Goal: Obtain resource: Download file/media

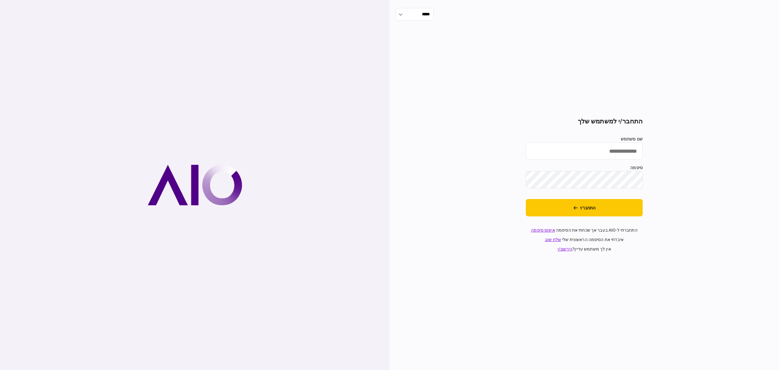
type input "**********"
click at [622, 209] on button "התחבר/י" at bounding box center [584, 207] width 117 height 17
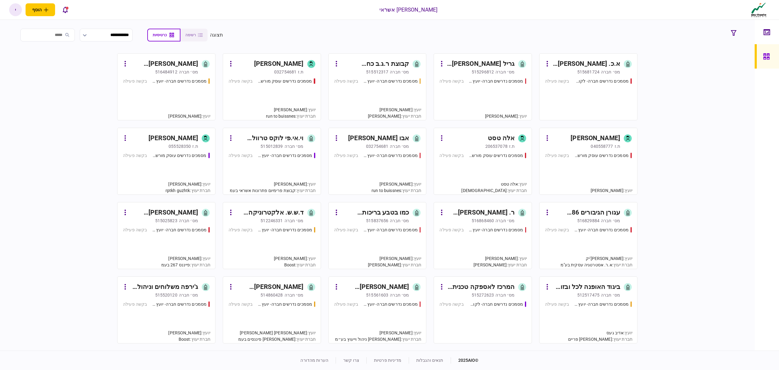
click at [508, 78] on div "מסמכים נדרשים חברה- יועץ - תהליך חברה" at bounding box center [496, 81] width 55 height 6
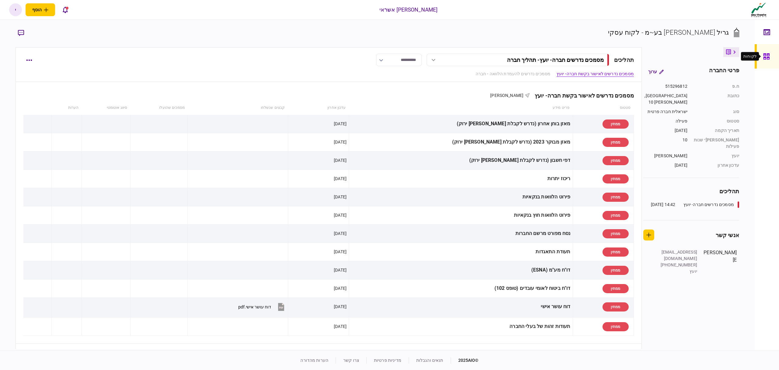
click at [768, 55] on icon at bounding box center [767, 56] width 7 height 7
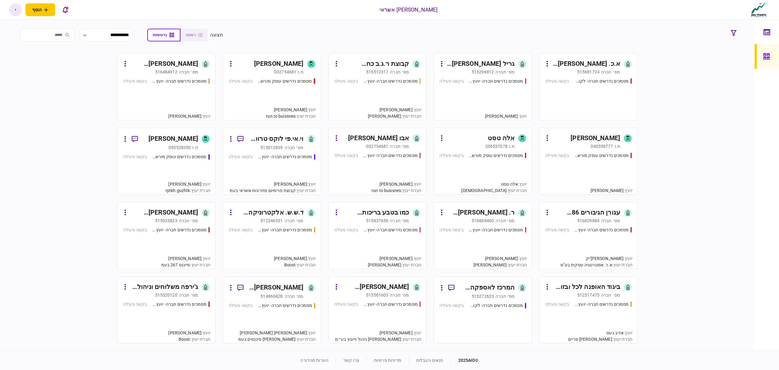
click at [311, 161] on div "מסמכים נדרשים חברה- יועץ - תהליך חברה בקשה פעילה" at bounding box center [272, 170] width 87 height 35
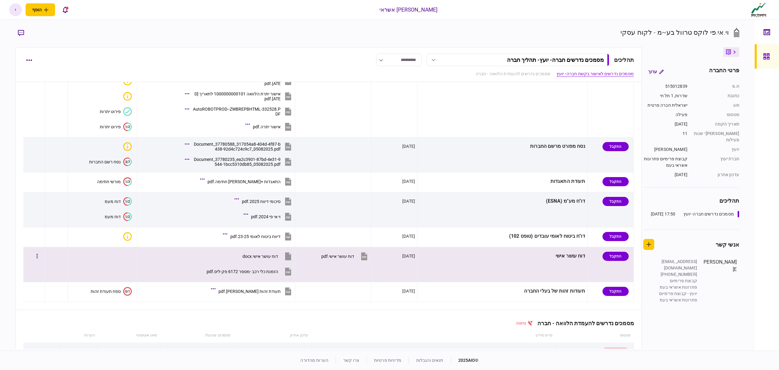
scroll to position [162, 0]
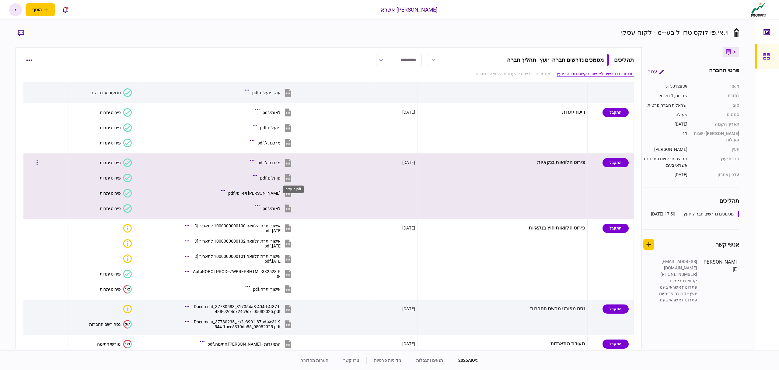
click at [281, 177] on div "פועלים.pdf" at bounding box center [270, 177] width 20 height 5
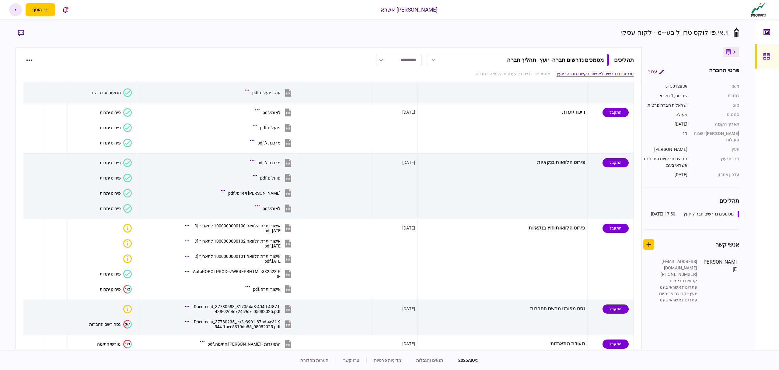
scroll to position [81, 0]
